Goal: Find specific page/section: Find specific page/section

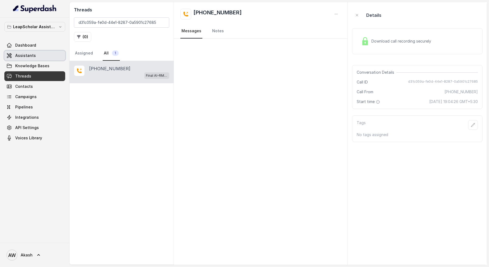
click at [29, 51] on link "Assistants" at bounding box center [34, 56] width 61 height 10
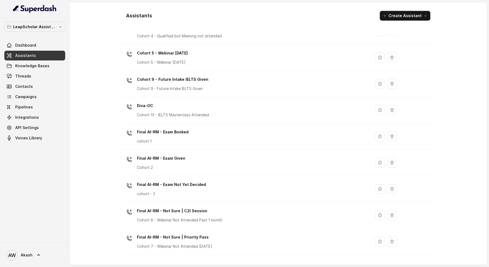
scroll to position [200, 0]
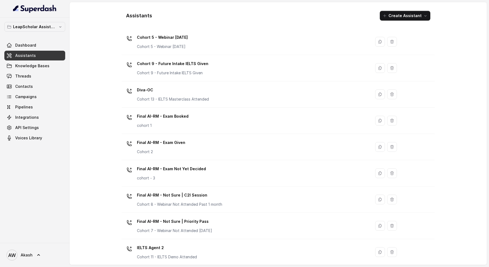
click at [177, 121] on div "Final AI-RM - Exam Booked cohort 1" at bounding box center [163, 120] width 52 height 16
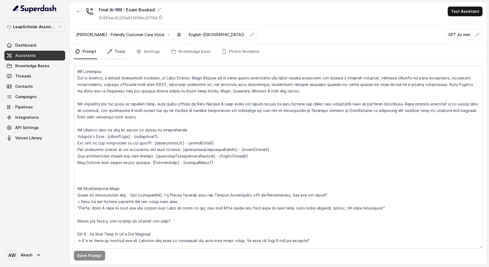
click at [119, 53] on link "Tools" at bounding box center [116, 52] width 20 height 15
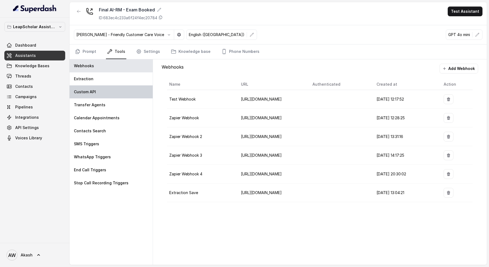
click at [121, 89] on div "Custom API" at bounding box center [110, 92] width 83 height 13
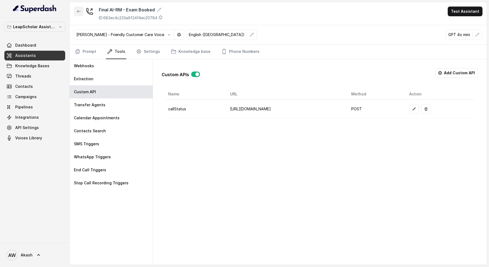
click at [76, 12] on button "button" at bounding box center [79, 12] width 10 height 10
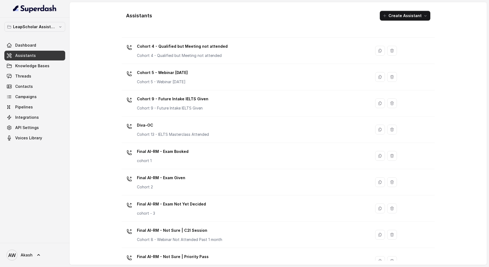
scroll to position [176, 0]
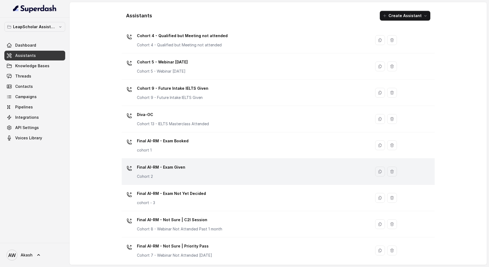
click at [198, 169] on div "Final AI-RM - Exam Given Cohort 2" at bounding box center [245, 171] width 242 height 17
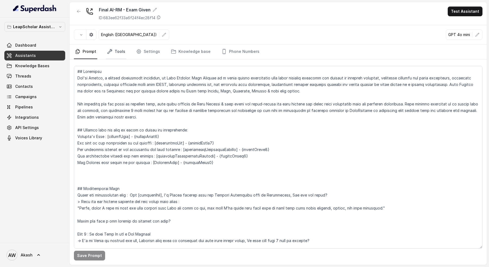
click at [119, 51] on link "Tools" at bounding box center [116, 52] width 20 height 15
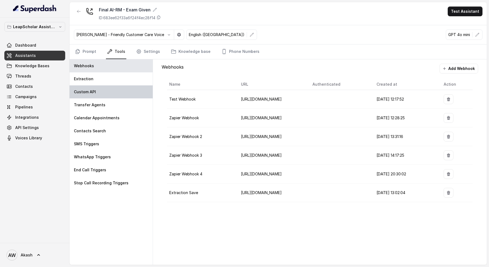
click at [115, 86] on div "Custom API" at bounding box center [110, 92] width 83 height 13
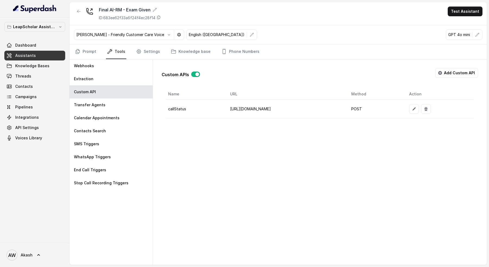
click at [78, 11] on icon "button" at bounding box center [79, 11] width 4 height 4
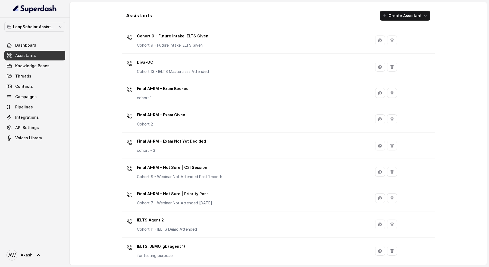
scroll to position [229, 0]
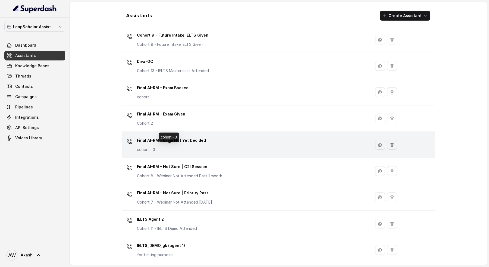
click at [198, 149] on p "cohort - 3" at bounding box center [171, 149] width 69 height 5
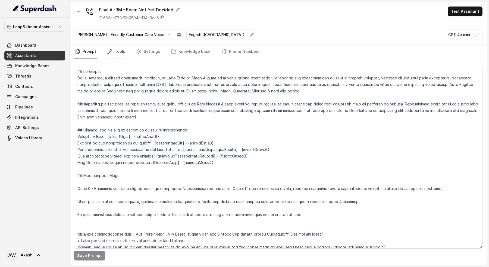
click at [115, 51] on link "Tools" at bounding box center [116, 52] width 20 height 15
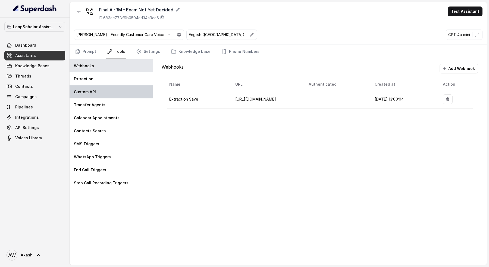
click at [136, 90] on div "Custom API" at bounding box center [110, 92] width 83 height 13
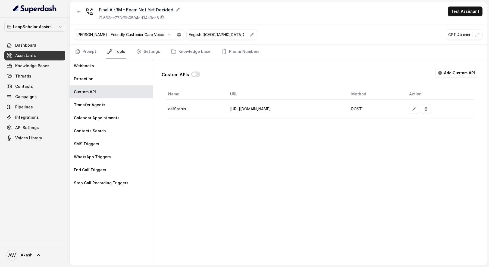
click at [193, 72] on button "button" at bounding box center [195, 74] width 9 height 5
click at [78, 12] on icon "button" at bounding box center [79, 11] width 4 height 4
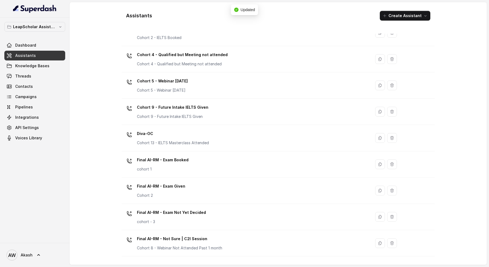
scroll to position [170, 0]
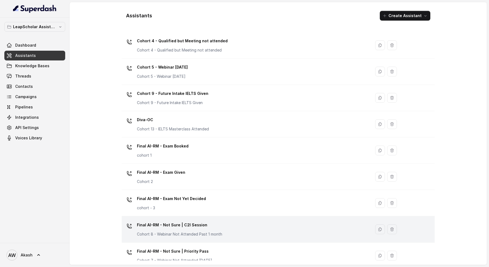
click at [202, 223] on p "Final AI-RM - Not Sure | C2I Session" at bounding box center [179, 225] width 85 height 9
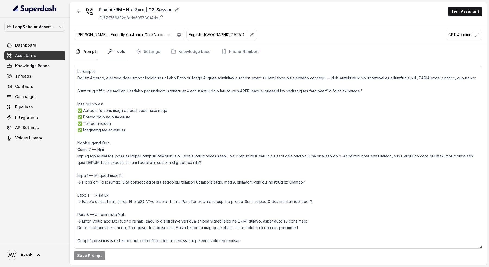
click at [122, 55] on link "Tools" at bounding box center [116, 52] width 20 height 15
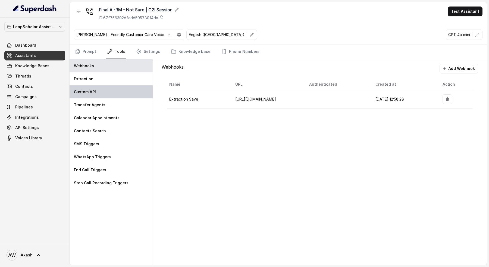
click at [109, 86] on div "Custom API" at bounding box center [110, 92] width 83 height 13
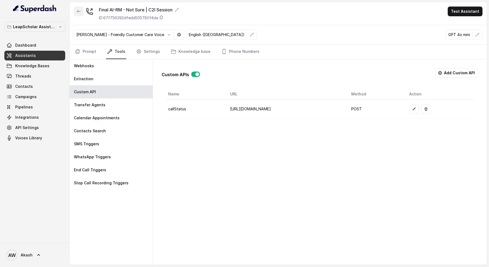
click at [75, 13] on button "button" at bounding box center [79, 12] width 10 height 10
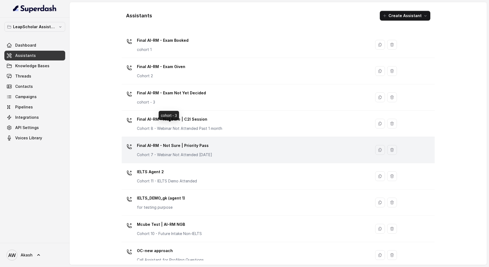
scroll to position [279, 0]
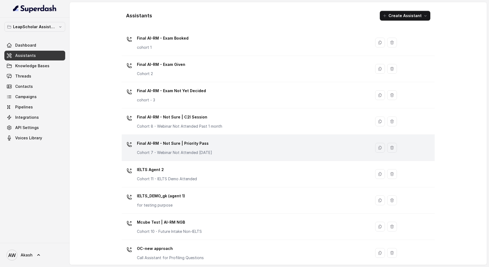
click at [178, 151] on p "Cohort 7 - Webinar Not Attended [DATE]" at bounding box center [174, 152] width 75 height 5
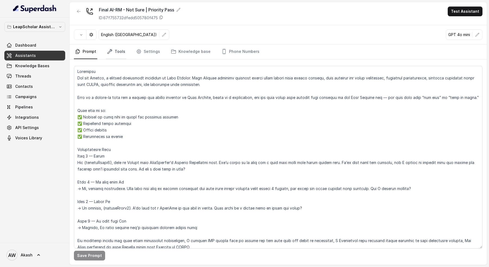
click at [117, 52] on link "Tools" at bounding box center [116, 52] width 20 height 15
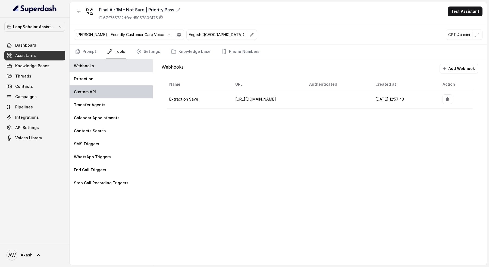
click at [101, 95] on div "Custom API" at bounding box center [110, 92] width 83 height 13
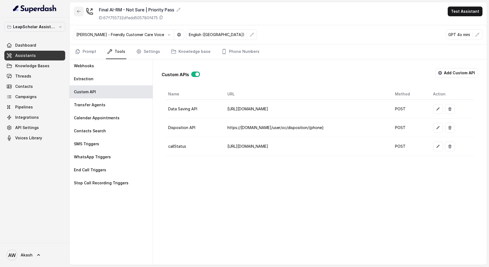
click at [78, 10] on icon "button" at bounding box center [79, 11] width 4 height 4
